Goal: Task Accomplishment & Management: Manage account settings

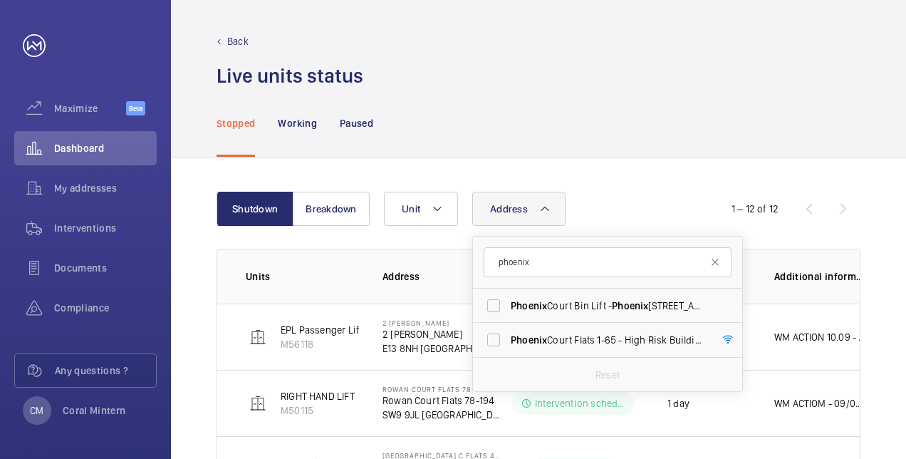
type input "phoenix"
click at [628, 343] on span "[GEOGRAPHIC_DATA] Flats [STREET_ADDRESS]" at bounding box center [609, 340] width 196 height 14
click at [508, 343] on input "[GEOGRAPHIC_DATA] Flats [STREET_ADDRESS]" at bounding box center [493, 339] width 28 height 28
checkbox input "true"
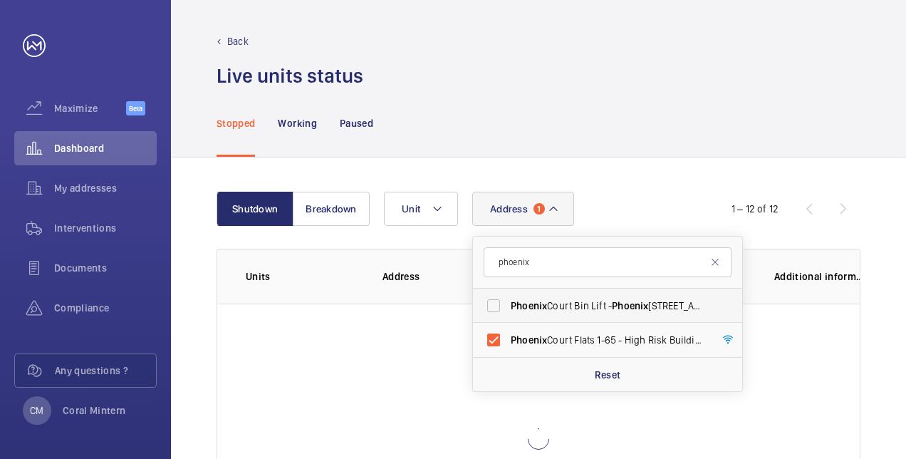
click at [613, 293] on label "Phoenix Court Bin Lift - [STREET_ADDRESS]" at bounding box center [597, 305] width 248 height 34
click at [508, 293] on input "Phoenix Court Bin Lift - [STREET_ADDRESS]" at bounding box center [493, 305] width 28 height 28
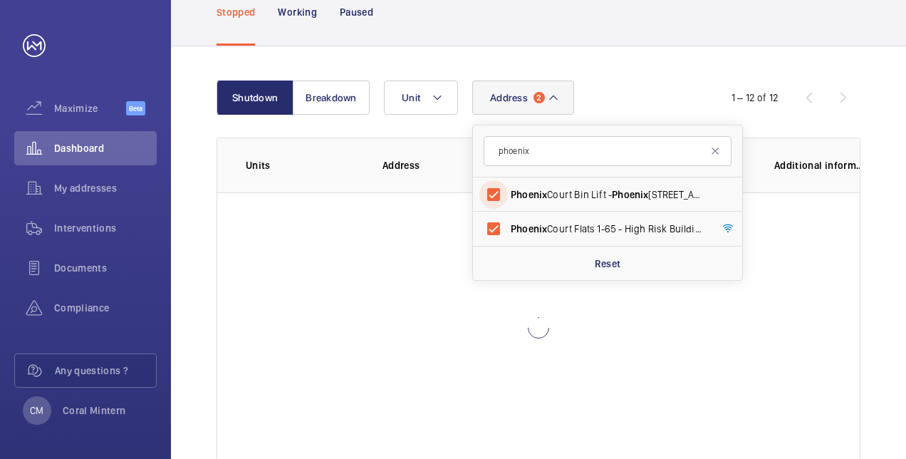
scroll to position [142, 0]
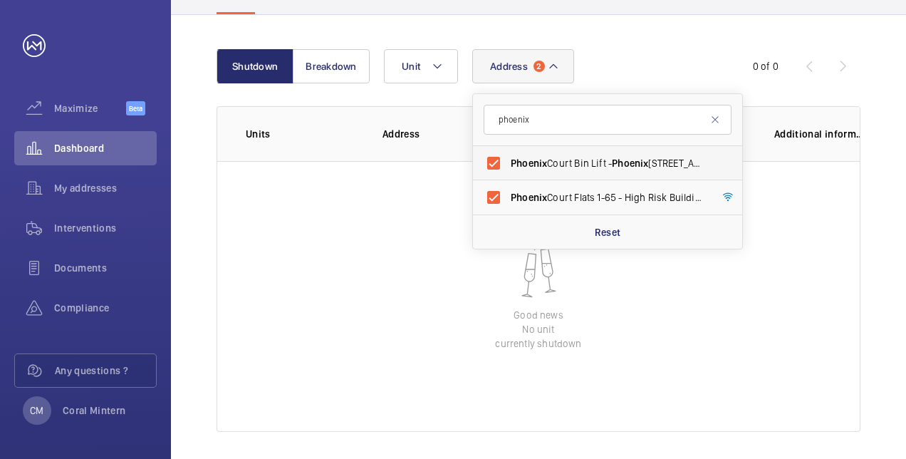
click at [591, 150] on label "Phoenix Court Bin Lift - [STREET_ADDRESS]" at bounding box center [597, 163] width 248 height 34
click at [508, 150] on input "Phoenix Court Bin Lift - [STREET_ADDRESS]" at bounding box center [493, 163] width 28 height 28
checkbox input "false"
click at [593, 190] on span "[GEOGRAPHIC_DATA] Flats [STREET_ADDRESS]" at bounding box center [609, 197] width 196 height 14
click at [508, 189] on input "[GEOGRAPHIC_DATA] Flats [STREET_ADDRESS]" at bounding box center [493, 197] width 28 height 28
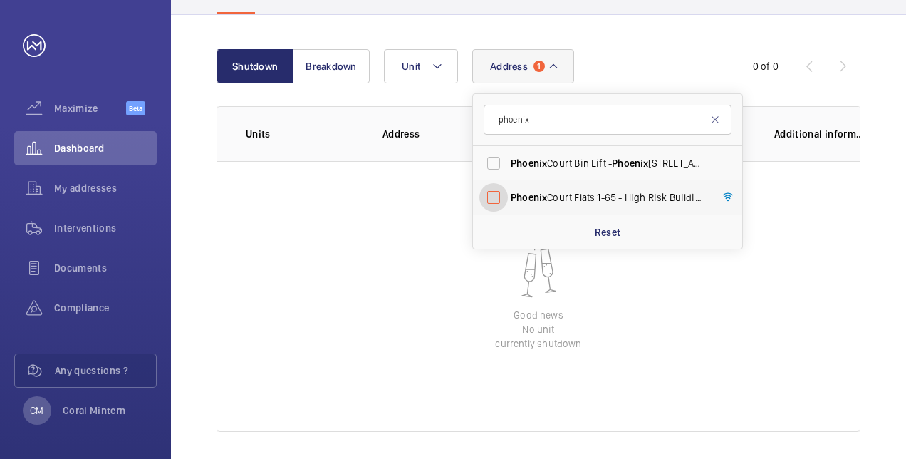
checkbox input "false"
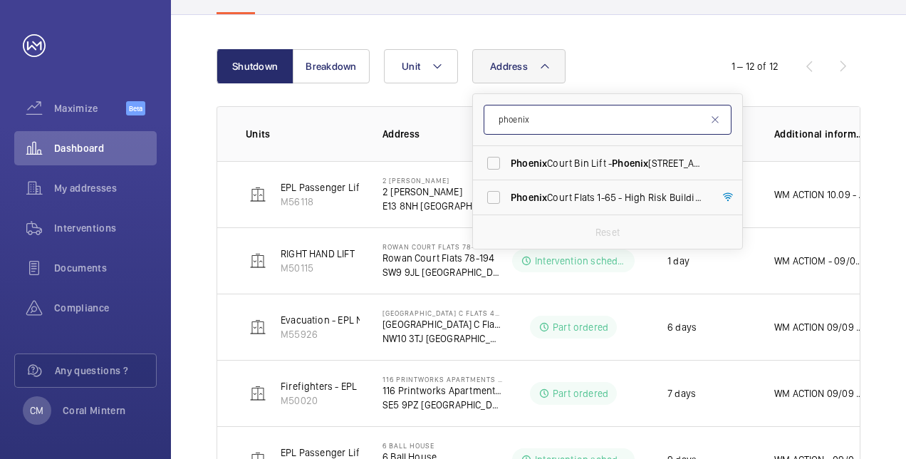
drag, startPoint x: 578, startPoint y: 118, endPoint x: 499, endPoint y: 110, distance: 79.5
click at [499, 110] on input "phoenix" at bounding box center [608, 120] width 248 height 30
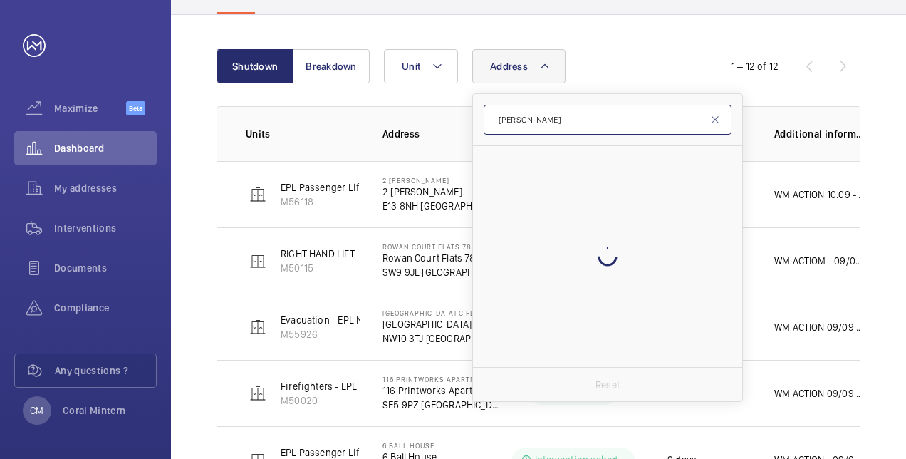
type input "[PERSON_NAME]"
click at [557, 174] on div at bounding box center [607, 256] width 269 height 221
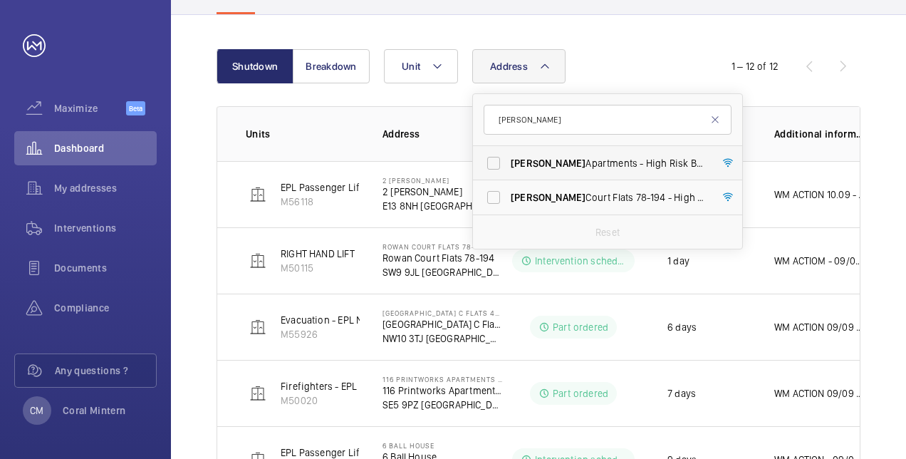
click at [565, 163] on span "Rowan Apartments - High Risk Building - [GEOGRAPHIC_DATA] 1FS" at bounding box center [609, 163] width 196 height 14
click at [508, 163] on input "Rowan Apartments - High Risk Building - [GEOGRAPHIC_DATA] 1FS" at bounding box center [493, 163] width 28 height 28
checkbox input "true"
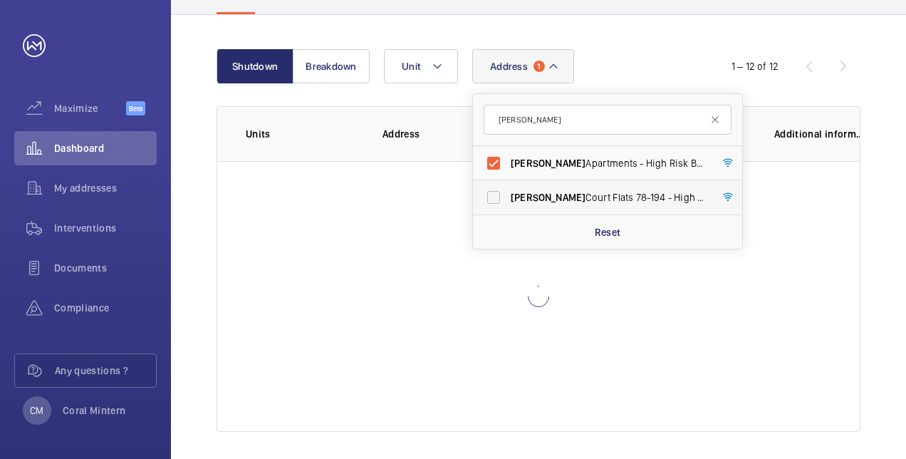
click at [571, 194] on span "Rowan Court Flats [STREET_ADDRESS]" at bounding box center [609, 197] width 196 height 14
click at [508, 194] on input "Rowan Court Flats [STREET_ADDRESS]" at bounding box center [493, 197] width 28 height 28
checkbox input "true"
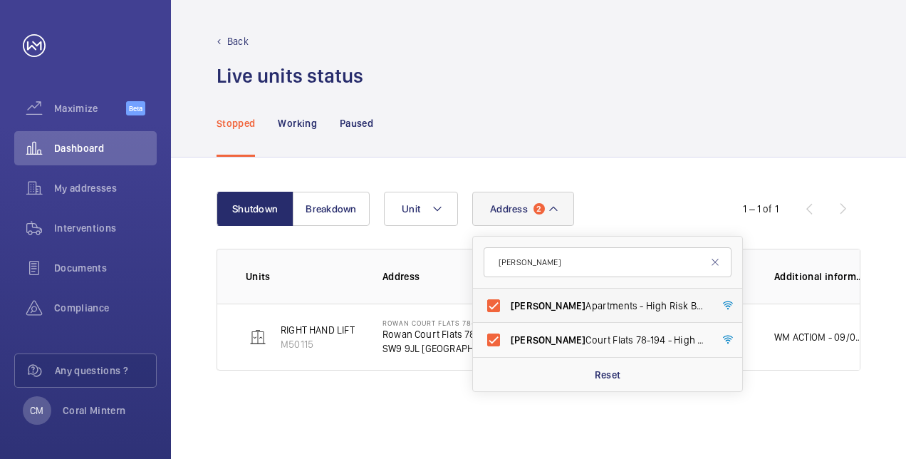
click at [588, 292] on label "Rowan Apartments - High Risk Building - [GEOGRAPHIC_DATA] 1FS" at bounding box center [597, 305] width 248 height 34
click at [508, 292] on input "Rowan Apartments - High Risk Building - [GEOGRAPHIC_DATA] 1FS" at bounding box center [493, 305] width 28 height 28
checkbox input "false"
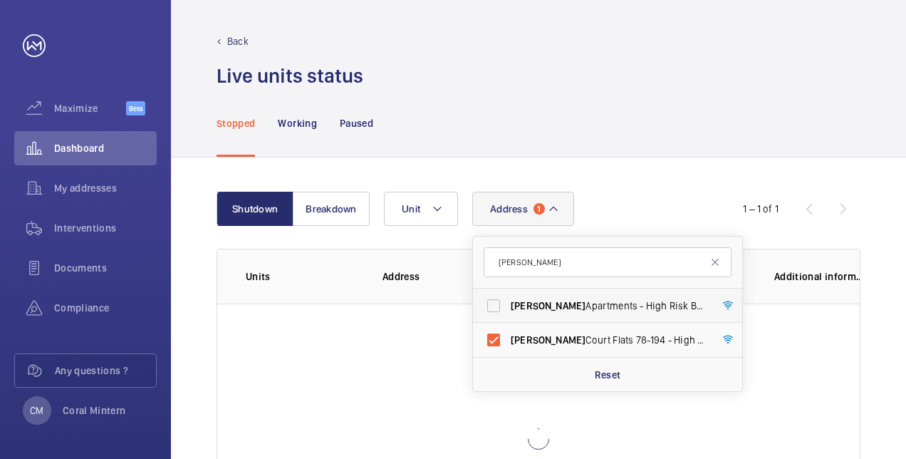
click at [576, 331] on label "Rowan Court Flats [STREET_ADDRESS]" at bounding box center [597, 340] width 248 height 34
click at [508, 331] on input "Rowan Court Flats [STREET_ADDRESS]" at bounding box center [493, 339] width 28 height 28
checkbox input "false"
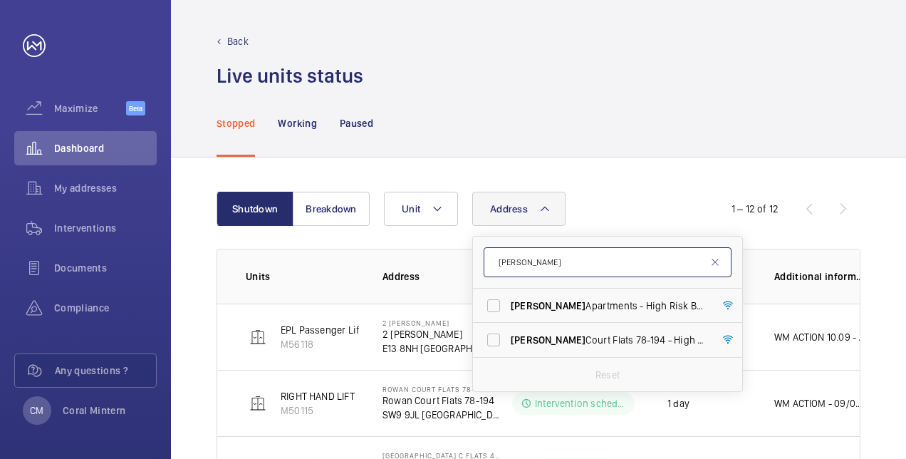
drag, startPoint x: 564, startPoint y: 261, endPoint x: 497, endPoint y: 255, distance: 67.3
click at [497, 255] on input "[PERSON_NAME]" at bounding box center [608, 262] width 248 height 30
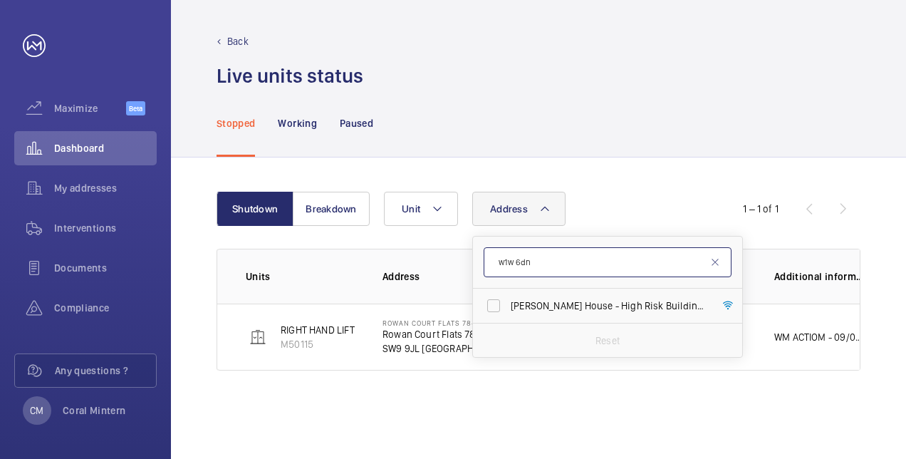
type input "w1w 6dn"
click at [615, 313] on label "[PERSON_NAME] House - High Risk Building - [PERSON_NAME][GEOGRAPHIC_DATA]" at bounding box center [597, 305] width 248 height 34
click at [508, 313] on input "[PERSON_NAME] House - High Risk Building - [PERSON_NAME][GEOGRAPHIC_DATA]" at bounding box center [493, 305] width 28 height 28
checkbox input "true"
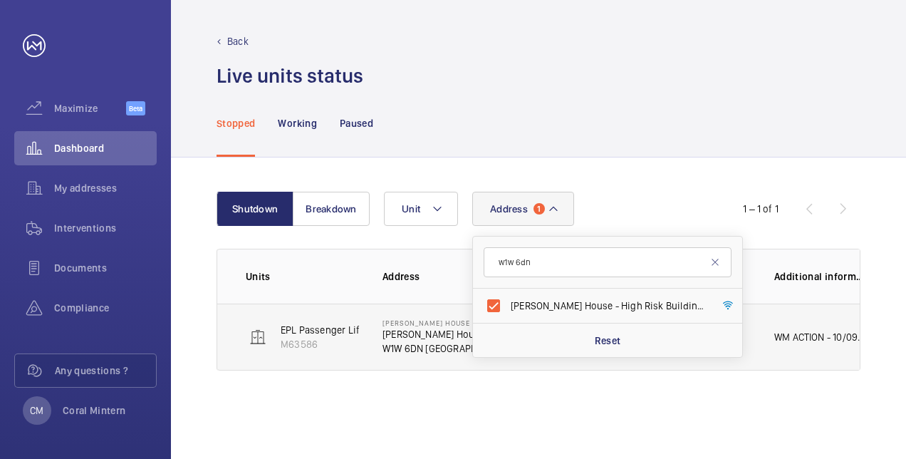
click at [814, 319] on td "WM ACTION - 10/09 - Parts to be fitted [DATE] Parts due in [DATE] Parts due in …" at bounding box center [822, 336] width 142 height 67
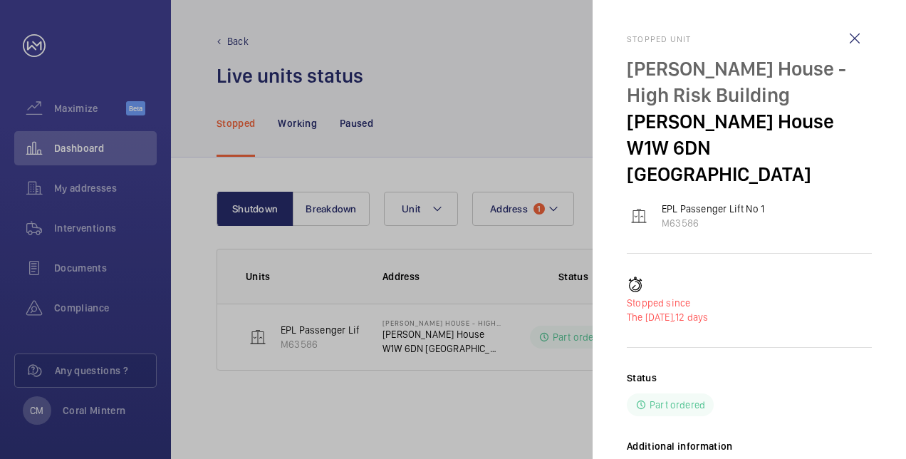
drag, startPoint x: 822, startPoint y: 403, endPoint x: 628, endPoint y: 38, distance: 412.9
click at [628, 38] on div "Stopped unit [PERSON_NAME] House - High Risk Building [PERSON_NAME][GEOGRAPHIC_…" at bounding box center [749, 302] width 245 height 536
copy div "Stopped unit [PERSON_NAME] House - High Risk Building [PERSON_NAME][GEOGRAPHIC_…"
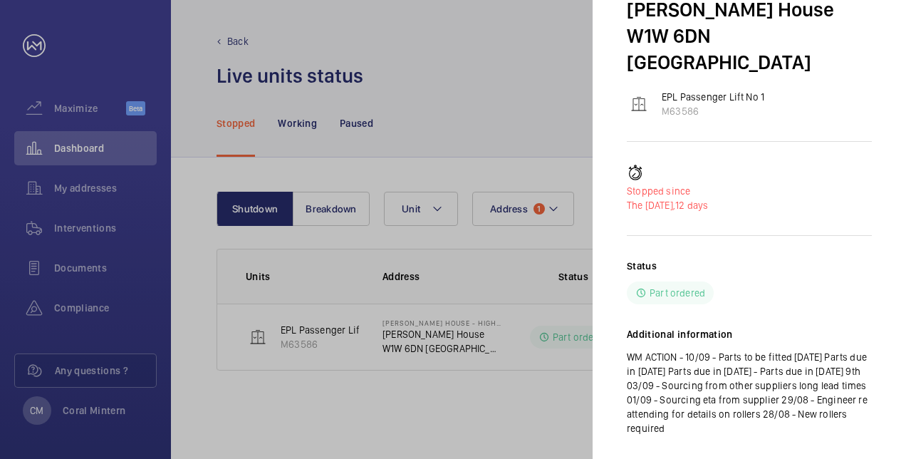
scroll to position [118, 0]
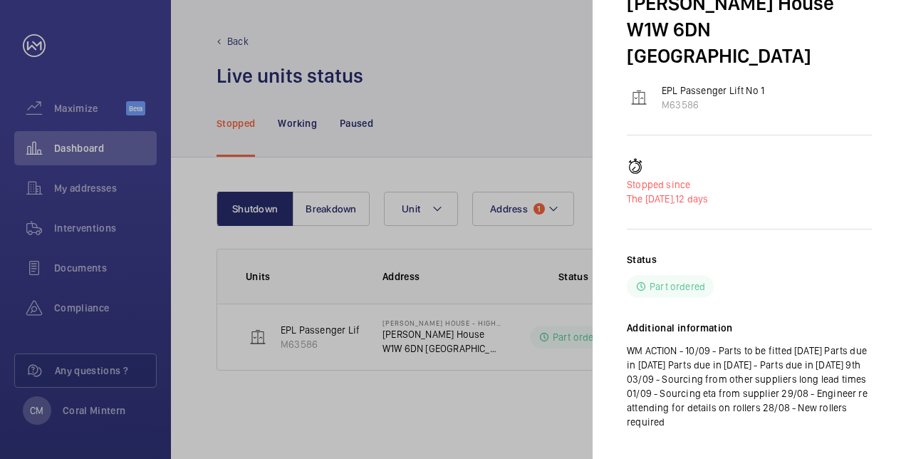
click at [830, 83] on div "EPL Passenger Lift No 1 M63586" at bounding box center [749, 97] width 245 height 28
click at [565, 73] on div at bounding box center [453, 229] width 906 height 459
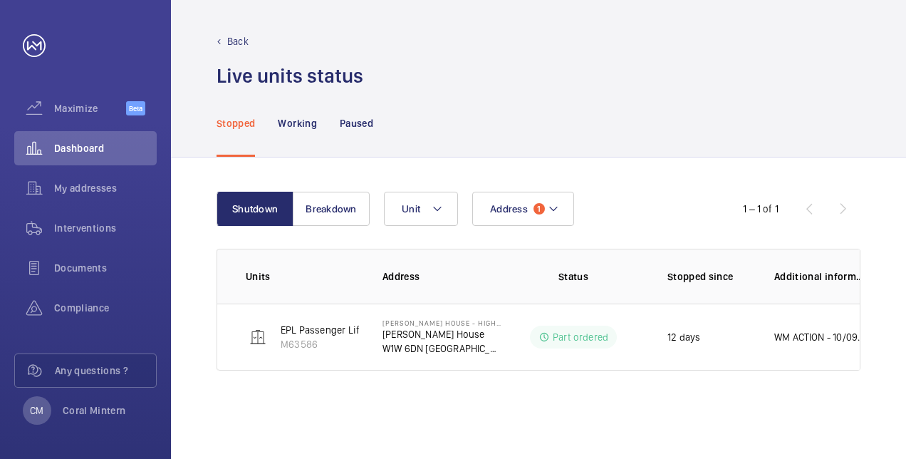
scroll to position [0, 0]
click at [530, 202] on button "Address 1" at bounding box center [523, 209] width 102 height 34
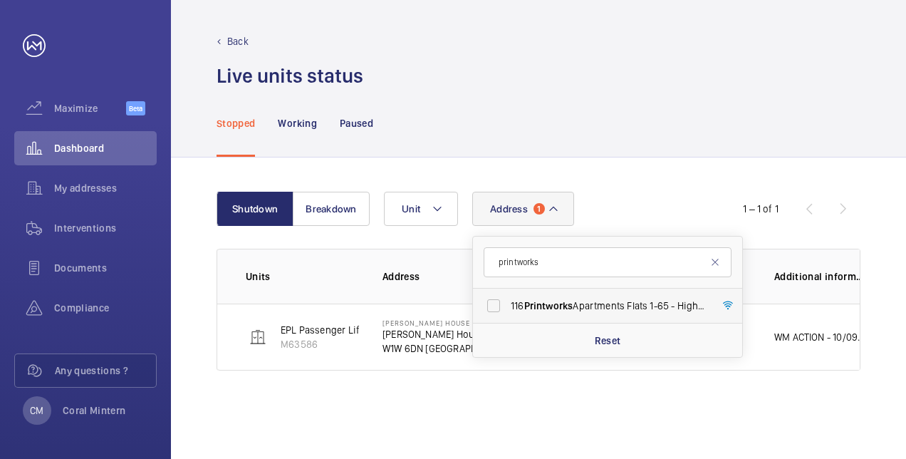
type input "printworks"
click at [594, 289] on label "116 Printworks Apartments Flats 1-65 - High Risk Building - 116 Printworks Apar…" at bounding box center [597, 305] width 248 height 34
click at [508, 291] on input "116 Printworks Apartments Flats 1-65 - High Risk Building - 116 Printworks Apar…" at bounding box center [493, 305] width 28 height 28
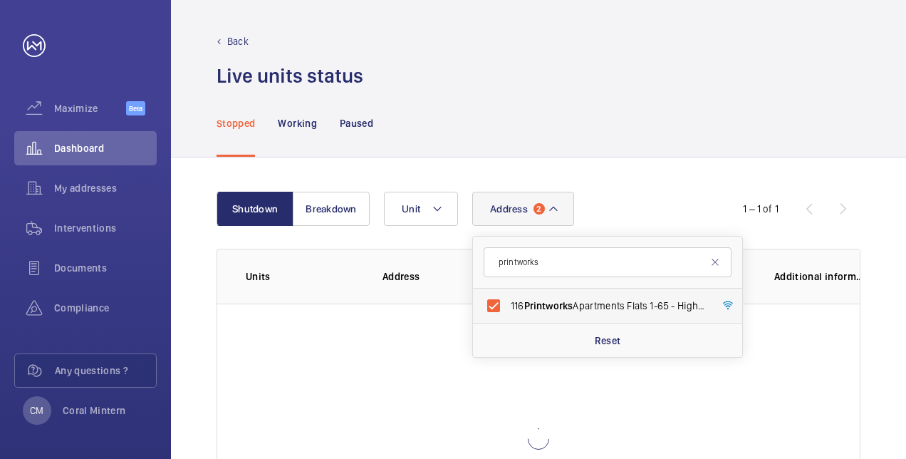
click at [594, 301] on span "116 Printworks Apartments Flats 1-65 - High Risk Building - 116 Printworks Apar…" at bounding box center [609, 305] width 196 height 14
click at [508, 301] on input "116 Printworks Apartments Flats 1-65 - High Risk Building - 116 Printworks Apar…" at bounding box center [493, 305] width 28 height 28
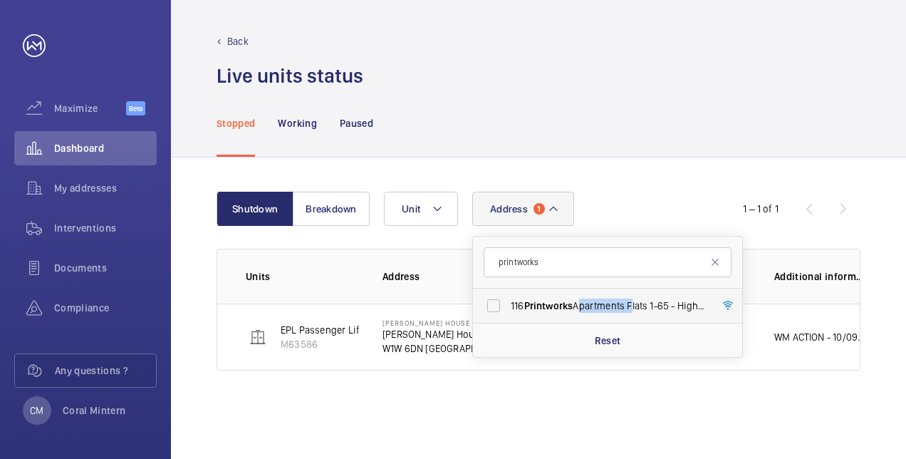
click at [594, 301] on span "116 Printworks Apartments Flats 1-65 - High Risk Building - 116 Printworks Apar…" at bounding box center [609, 305] width 196 height 14
click at [508, 301] on input "116 Printworks Apartments Flats 1-65 - High Risk Building - 116 Printworks Apar…" at bounding box center [493, 305] width 28 height 28
checkbox input "true"
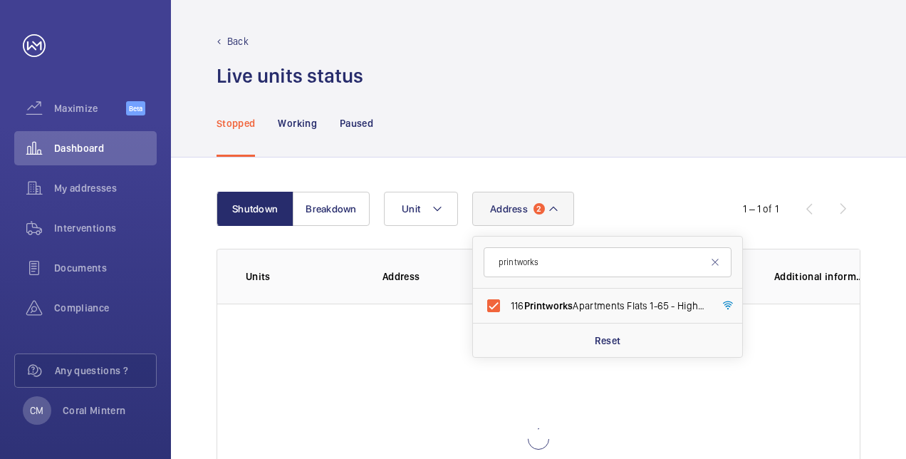
drag, startPoint x: 594, startPoint y: 301, endPoint x: 699, endPoint y: 158, distance: 176.8
click at [699, 158] on div "Shutdown Breakdown Address 2 printworks 116 Printworks Apartments Flats 1-65 - …" at bounding box center [538, 382] width 735 height 451
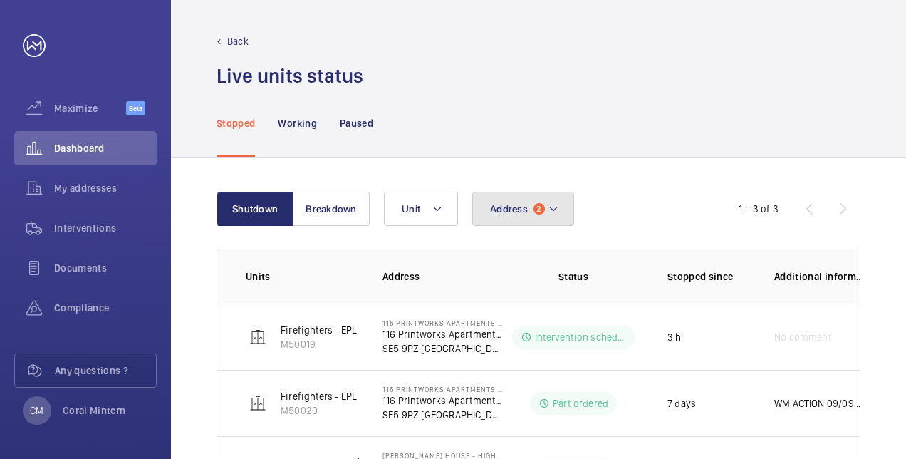
click at [544, 212] on button "Address 2" at bounding box center [523, 209] width 102 height 34
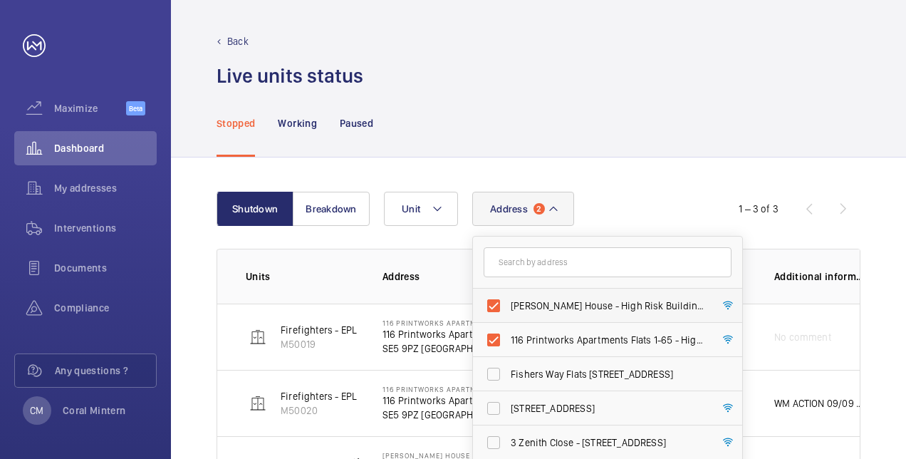
click at [575, 309] on span "[PERSON_NAME] House - High Risk Building - [PERSON_NAME][GEOGRAPHIC_DATA]" at bounding box center [609, 305] width 196 height 14
click at [508, 309] on input "[PERSON_NAME] House - High Risk Building - [PERSON_NAME][GEOGRAPHIC_DATA]" at bounding box center [493, 305] width 28 height 28
checkbox input "false"
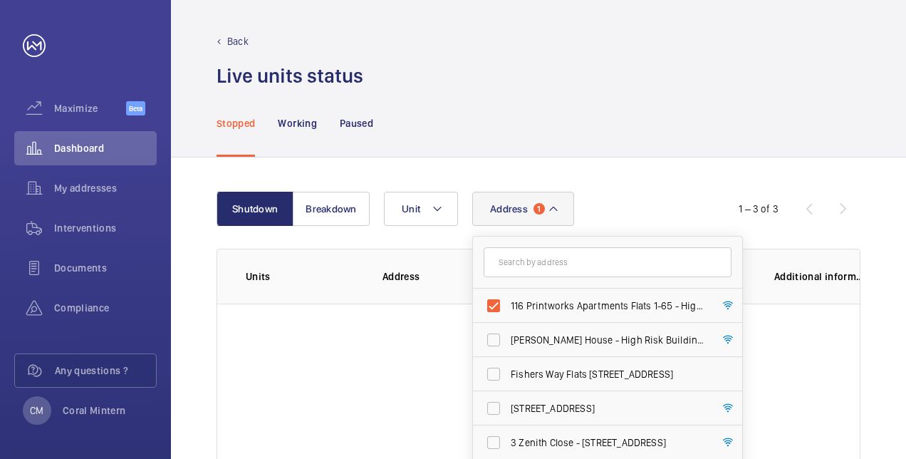
click at [661, 167] on div "Shutdown Breakdown Address 1 116 Printworks Apartments Flats 1-65 - High Risk B…" at bounding box center [538, 382] width 735 height 451
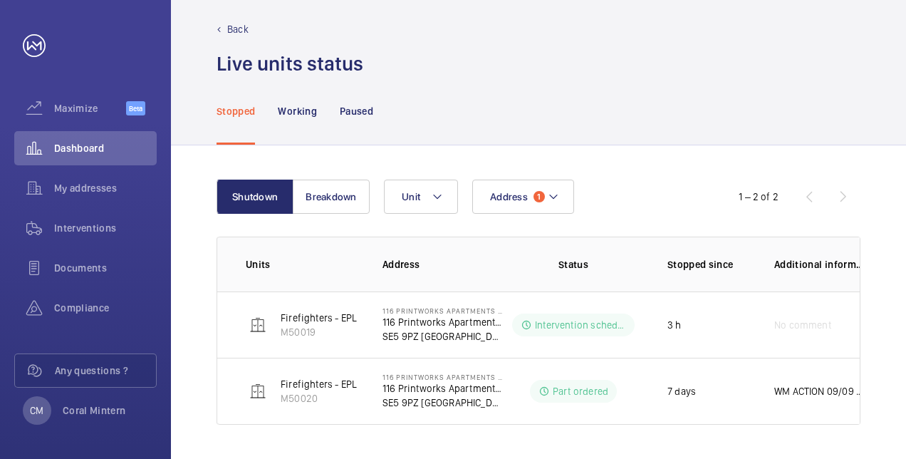
scroll to position [11, 0]
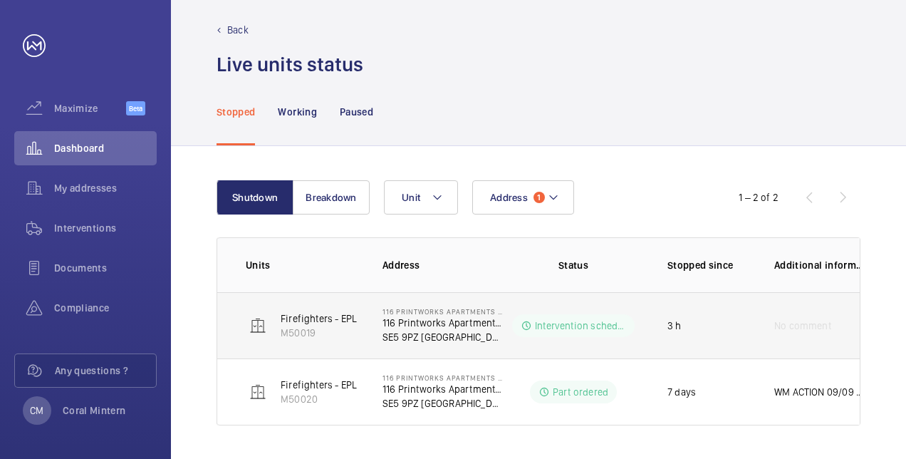
click at [739, 343] on td "3 h" at bounding box center [698, 325] width 107 height 66
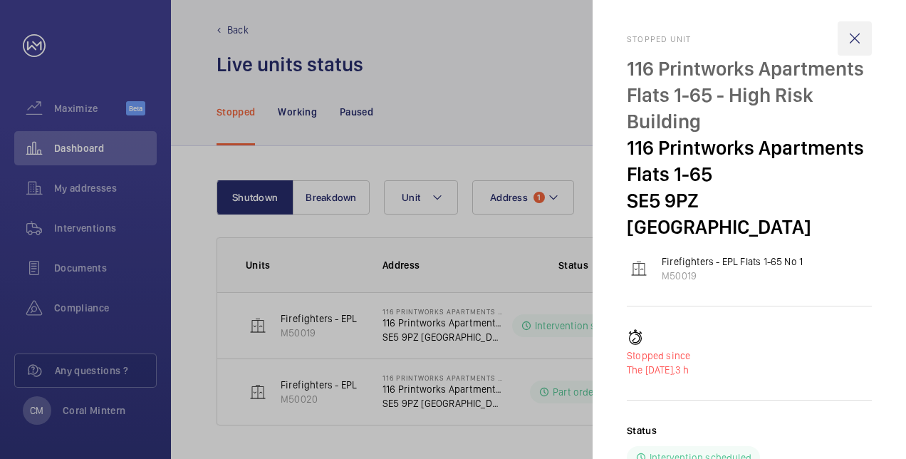
click at [845, 50] on wm-front-icon-button at bounding box center [855, 38] width 34 height 34
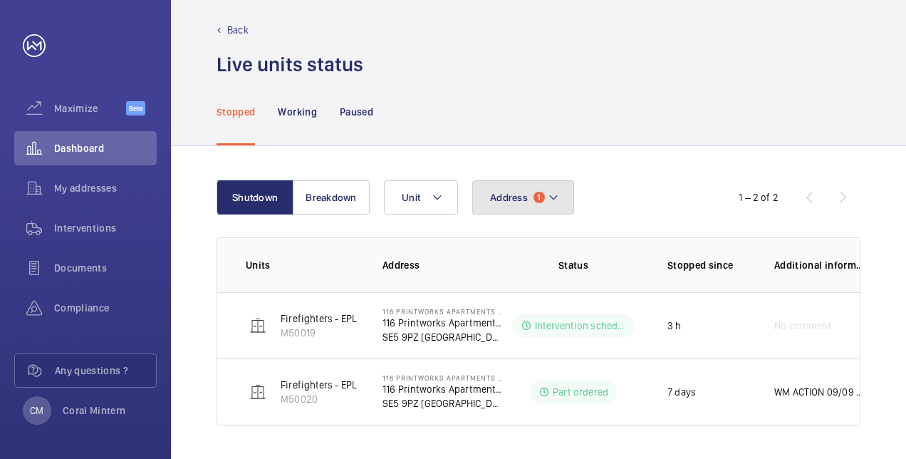
click at [526, 197] on span "Address" at bounding box center [509, 197] width 38 height 11
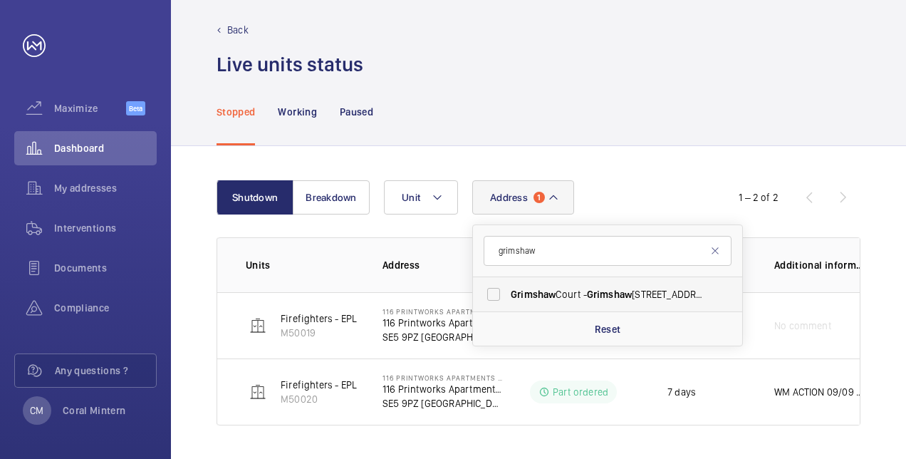
type input "grimshaw"
click at [554, 294] on span "Grimshaw" at bounding box center [533, 293] width 45 height 11
click at [508, 294] on input "[STREET_ADDRESS]" at bounding box center [493, 294] width 28 height 28
checkbox input "true"
